Goal: Check status: Check status

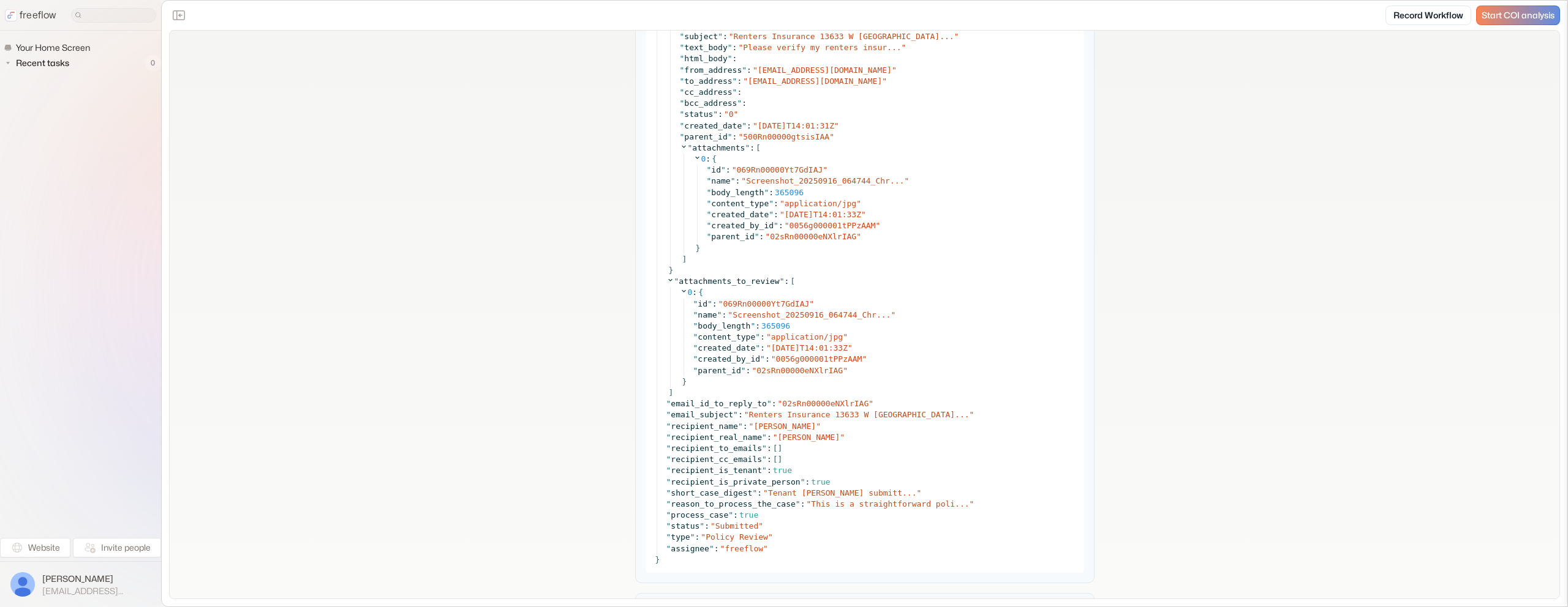
scroll to position [1278, 0]
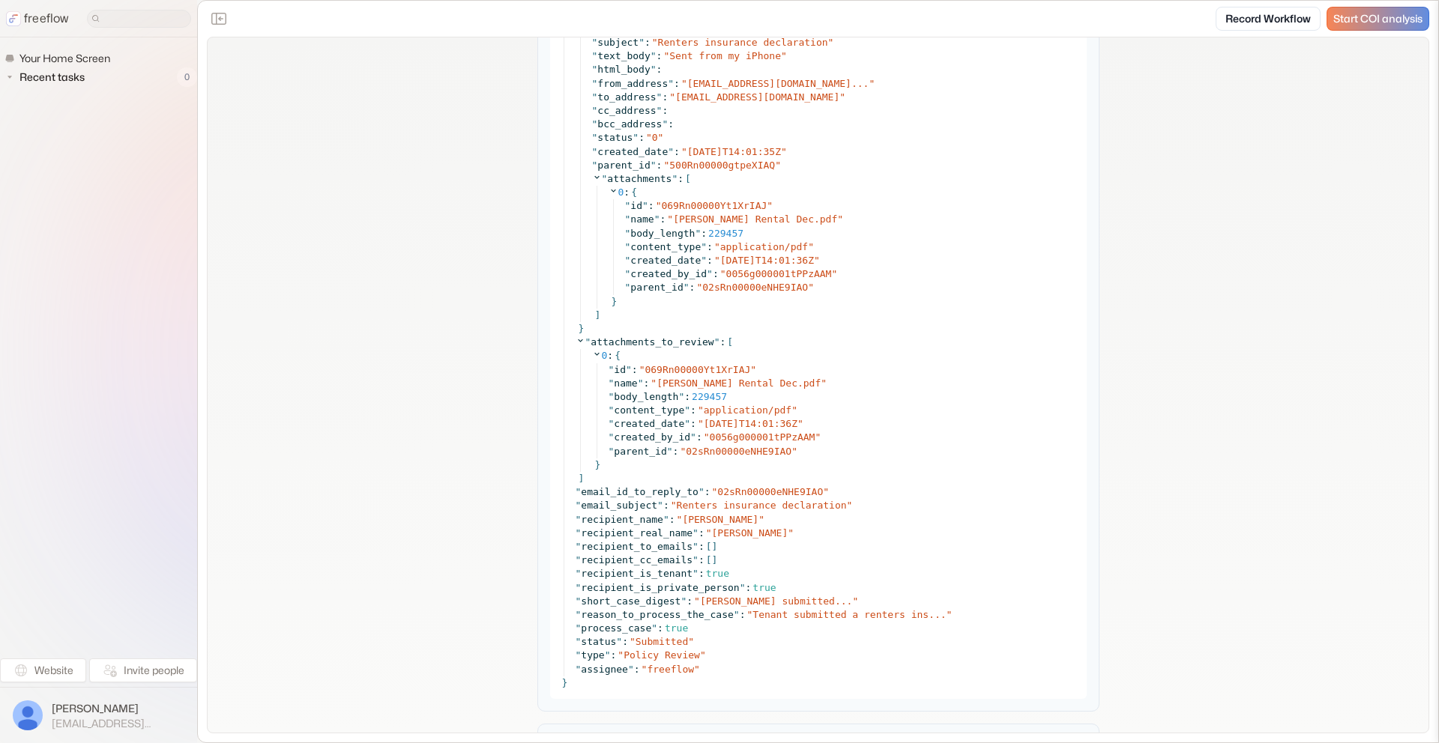
scroll to position [1507, 0]
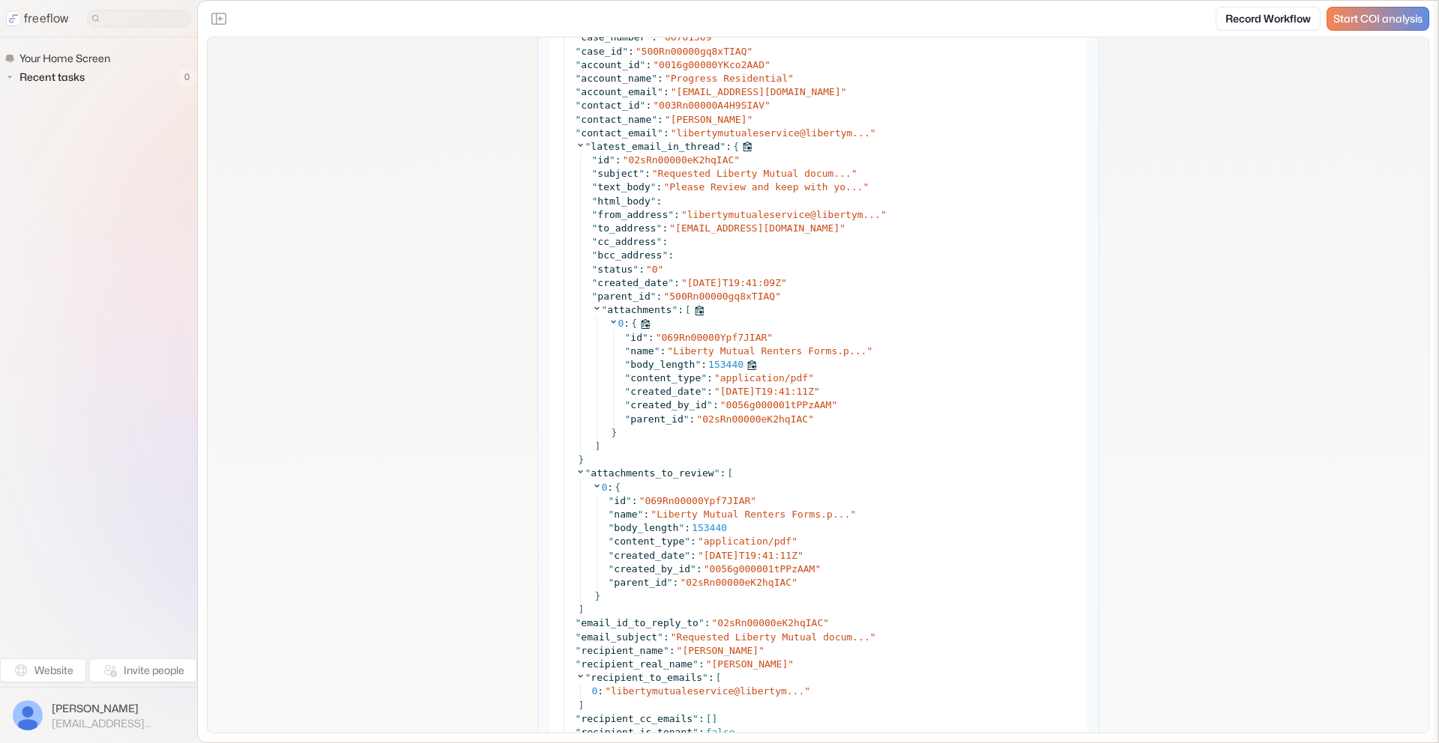
scroll to position [1511, 0]
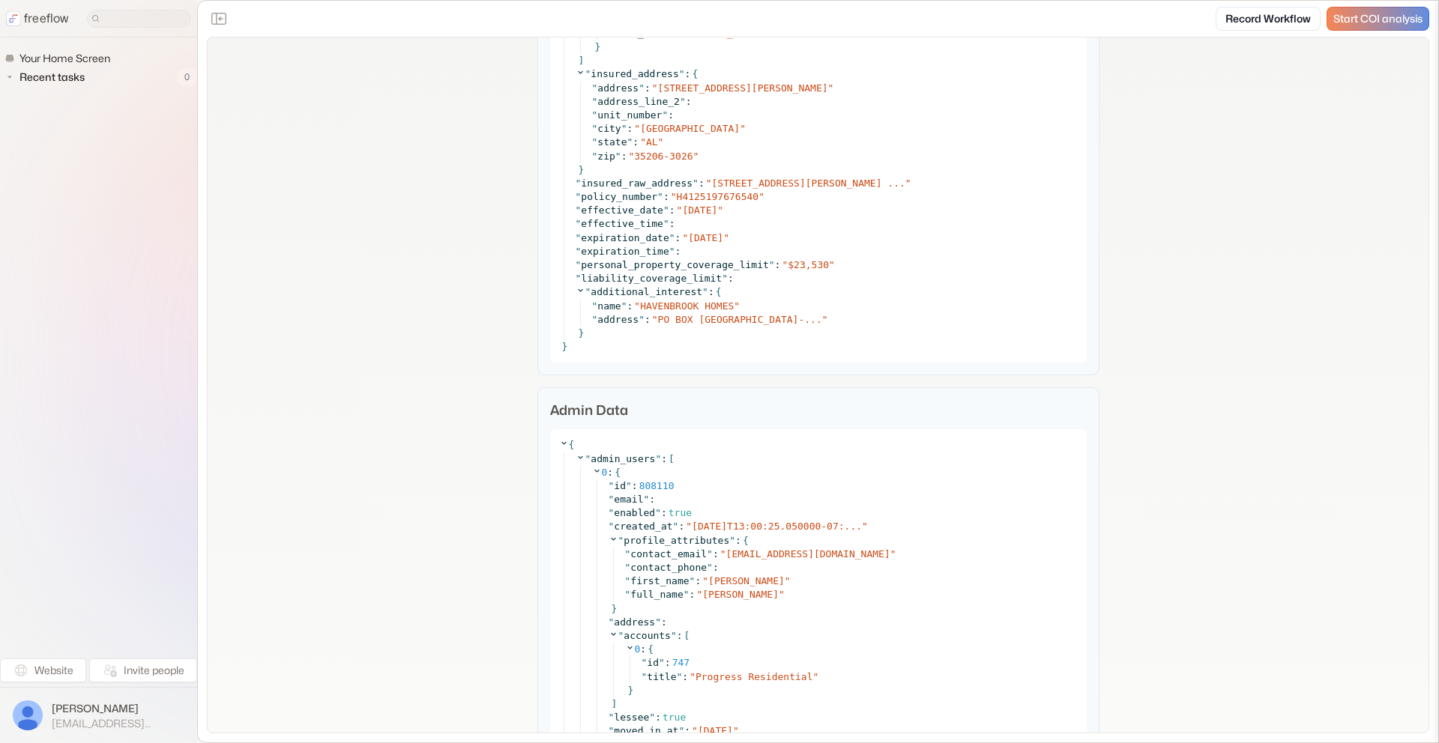
scroll to position [2659, 0]
